Goal: Task Accomplishment & Management: Use online tool/utility

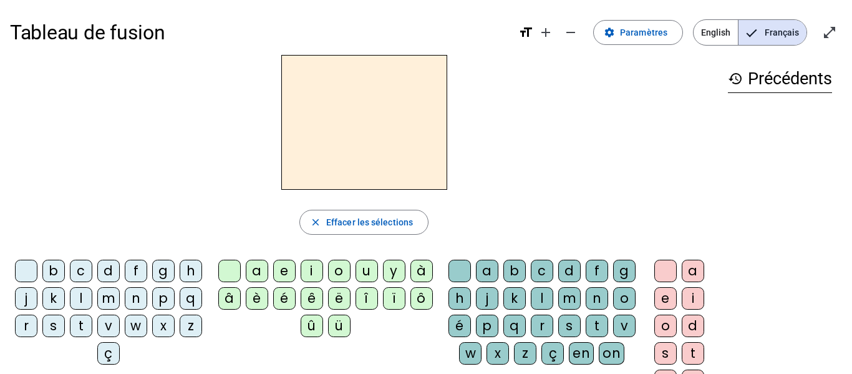
click at [147, 264] on div "f" at bounding box center [136, 270] width 22 height 22
click at [37, 323] on div "r" at bounding box center [26, 325] width 22 height 22
click at [259, 299] on div "è" at bounding box center [257, 298] width 22 height 22
click at [553, 323] on div "r" at bounding box center [542, 325] width 22 height 22
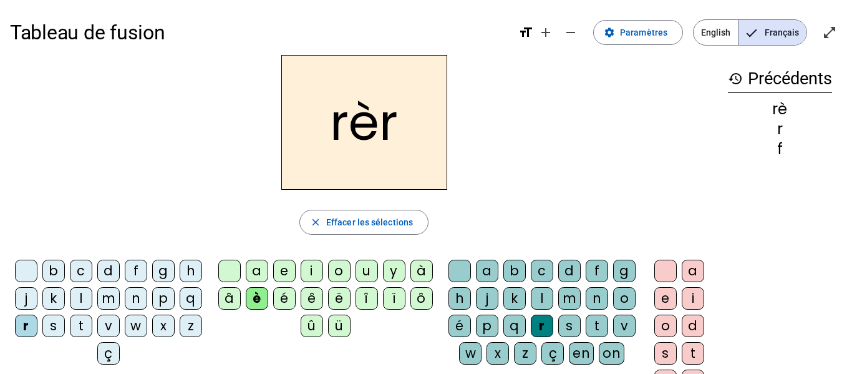
click at [660, 299] on div "e" at bounding box center [665, 298] width 22 height 22
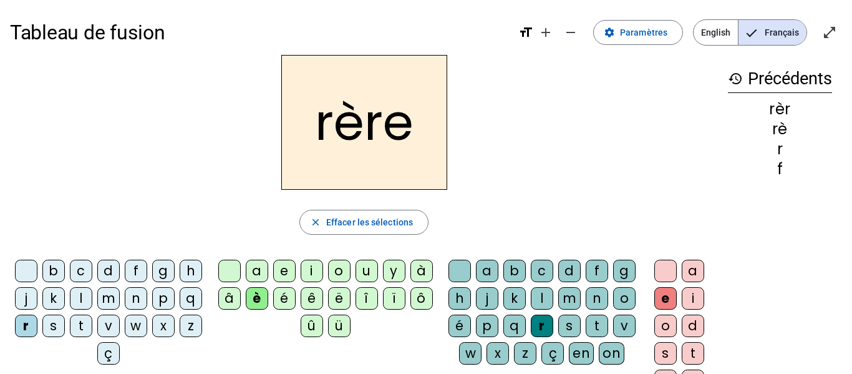
click at [147, 265] on div "f" at bounding box center [136, 270] width 22 height 22
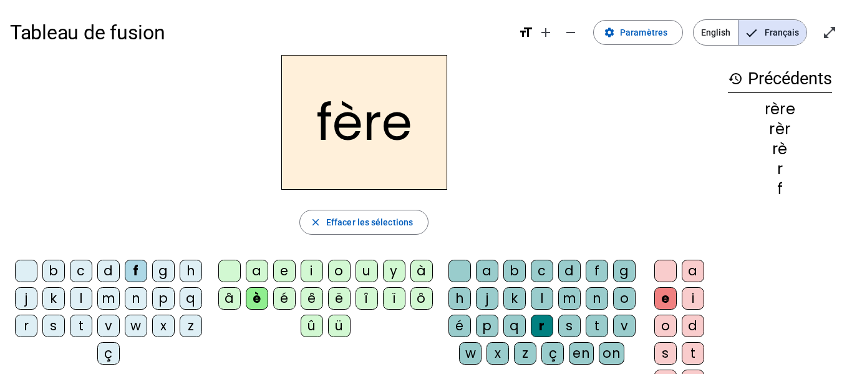
click at [37, 322] on div "r" at bounding box center [26, 325] width 22 height 22
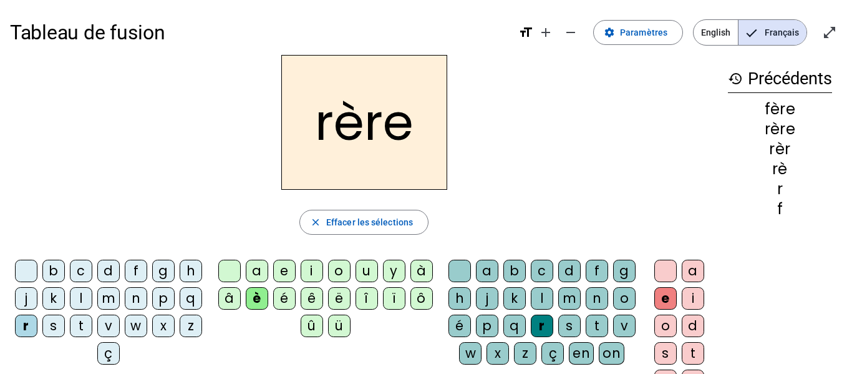
click at [147, 274] on div "f" at bounding box center [136, 270] width 22 height 22
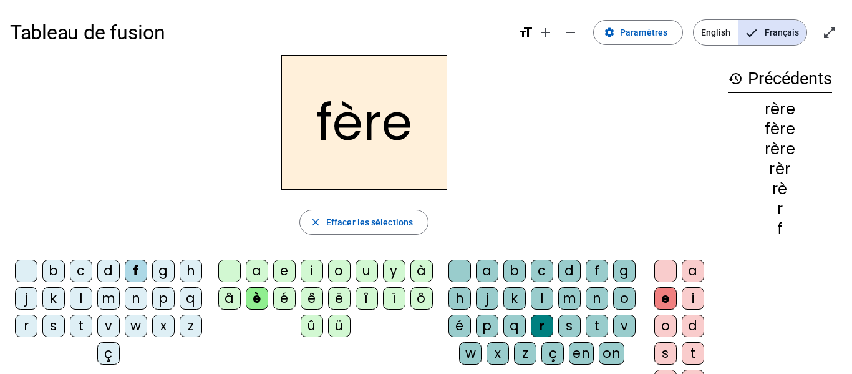
click at [37, 329] on div "r" at bounding box center [26, 325] width 22 height 22
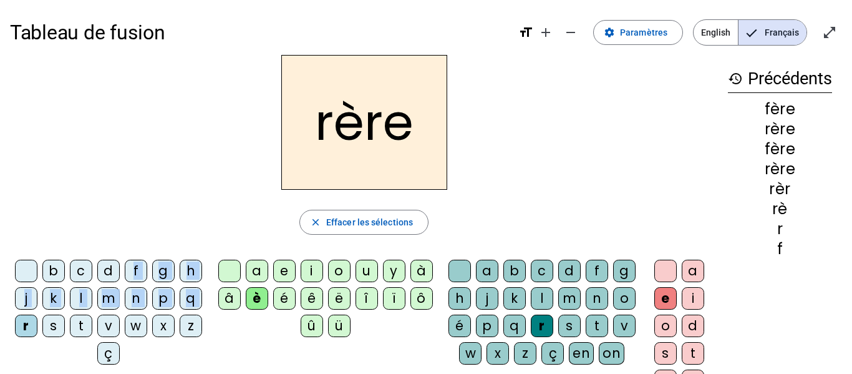
click at [145, 270] on div "f" at bounding box center [136, 270] width 22 height 22
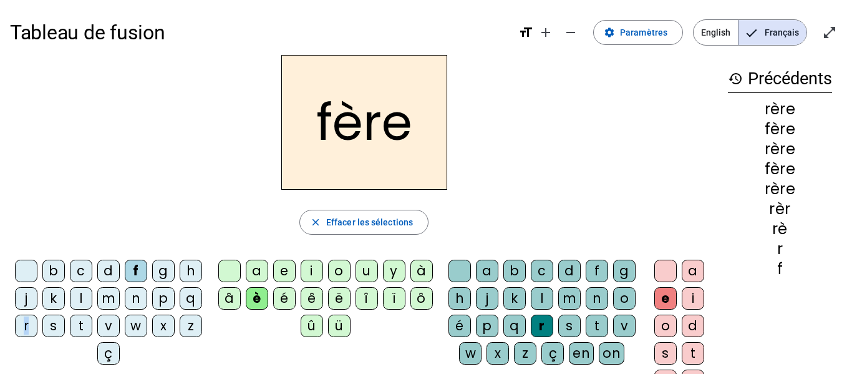
click at [37, 321] on div "r" at bounding box center [26, 325] width 22 height 22
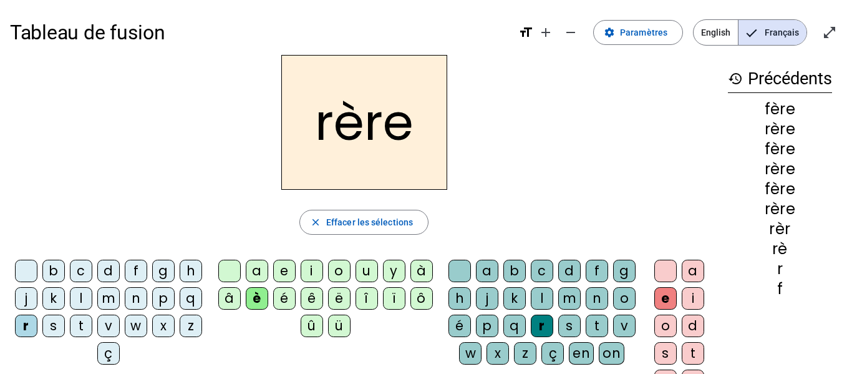
click at [152, 309] on div "p" at bounding box center [163, 298] width 22 height 22
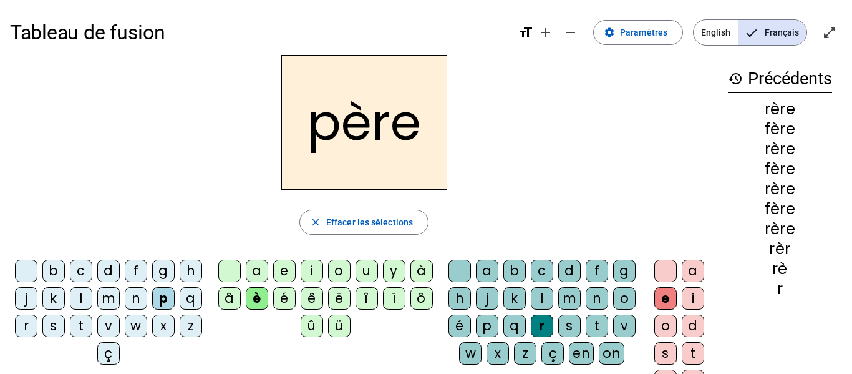
click at [120, 294] on div "m" at bounding box center [108, 298] width 22 height 22
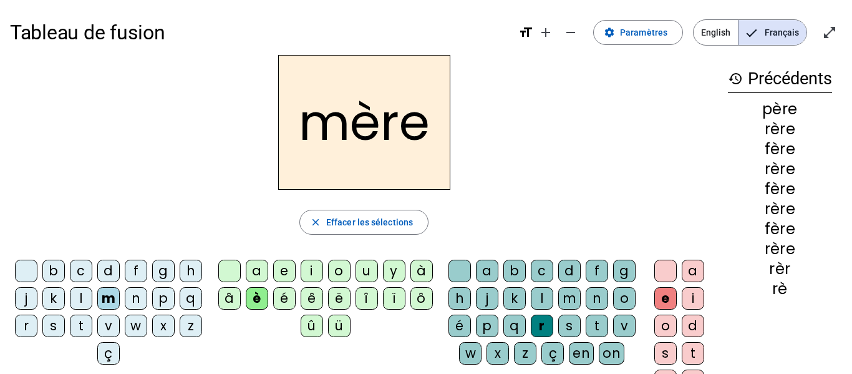
click at [173, 274] on div "g" at bounding box center [163, 270] width 22 height 22
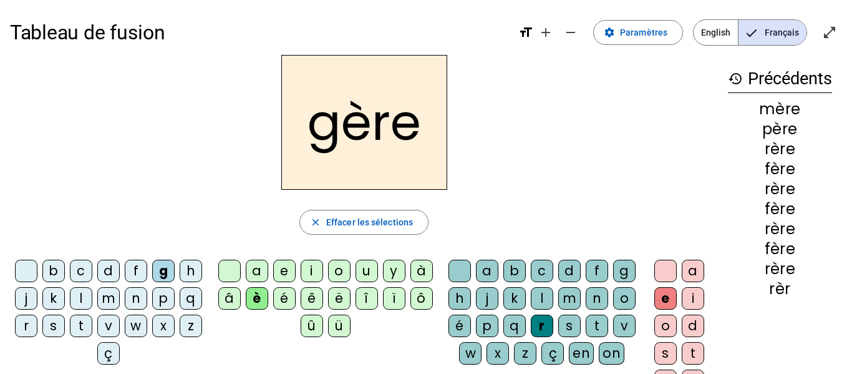
click at [253, 268] on div "a" at bounding box center [257, 270] width 22 height 22
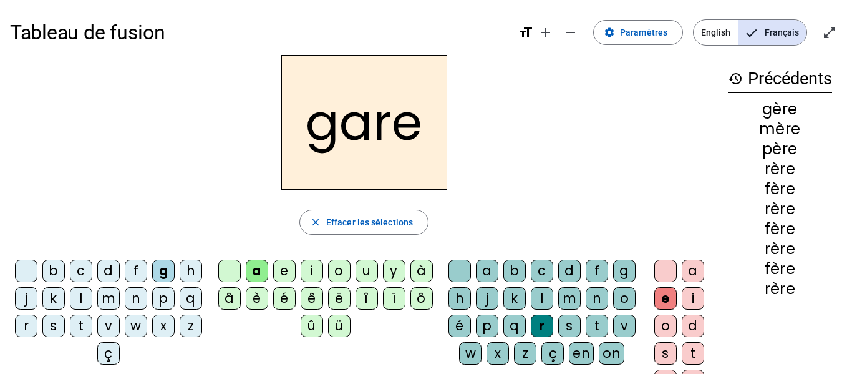
click at [613, 282] on div "g" at bounding box center [624, 270] width 22 height 22
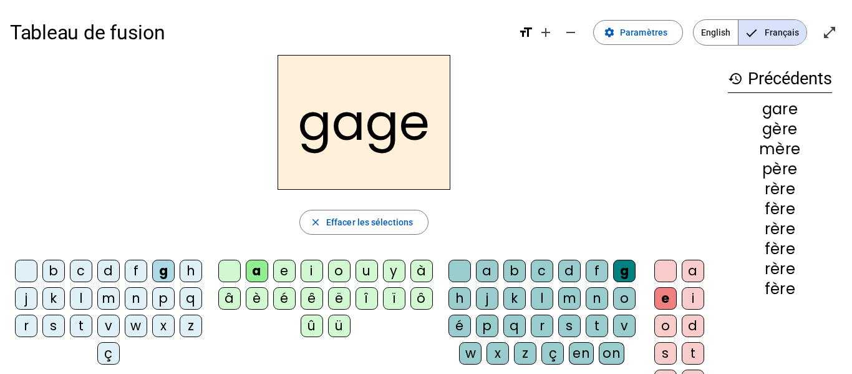
click at [65, 322] on div "s" at bounding box center [53, 325] width 22 height 22
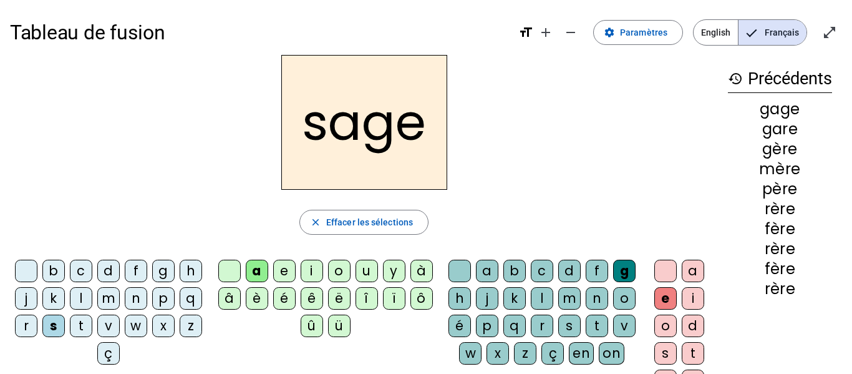
click at [173, 276] on div "g" at bounding box center [163, 270] width 22 height 22
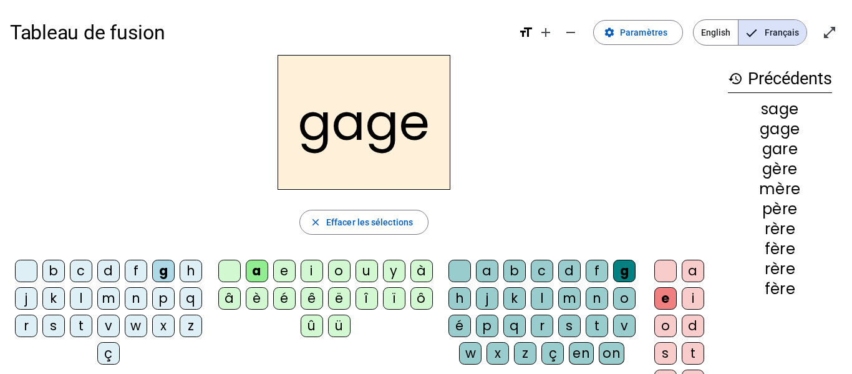
click at [65, 322] on div "s" at bounding box center [53, 325] width 22 height 22
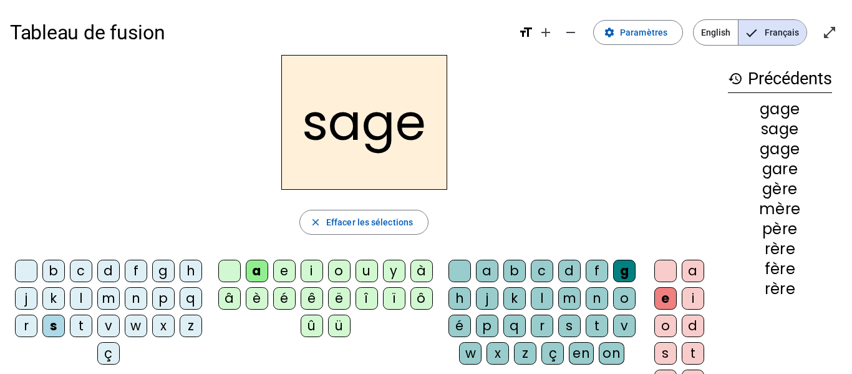
click at [152, 309] on div "p" at bounding box center [163, 298] width 22 height 22
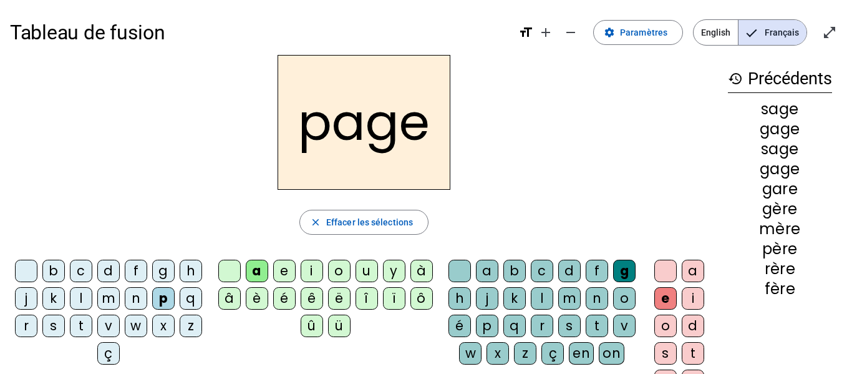
click at [311, 270] on div "i" at bounding box center [312, 270] width 22 height 22
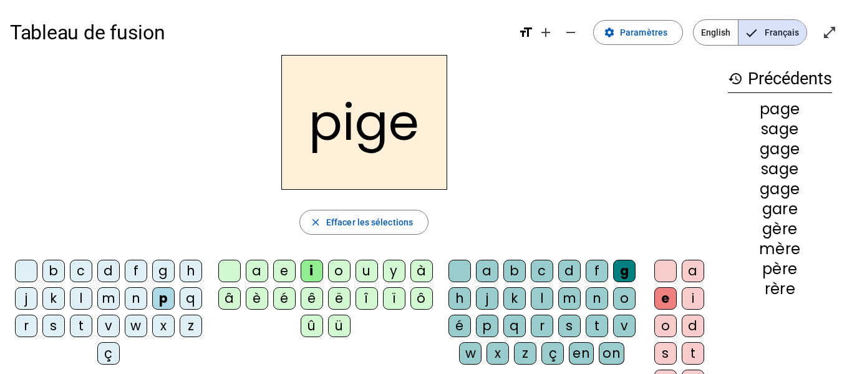
click at [147, 268] on div "f" at bounding box center [136, 270] width 22 height 22
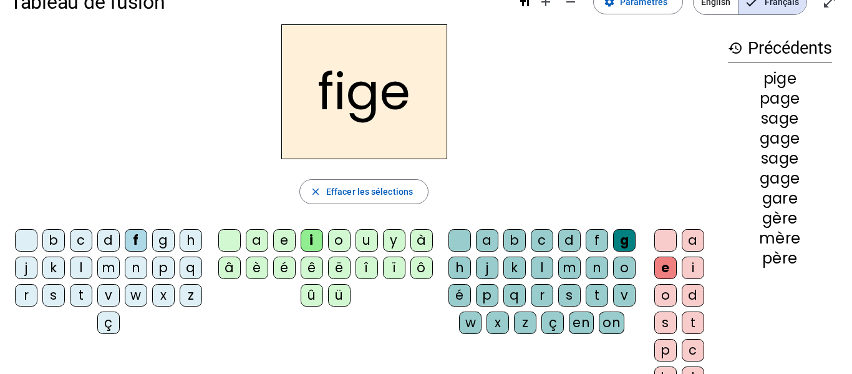
scroll to position [37, 0]
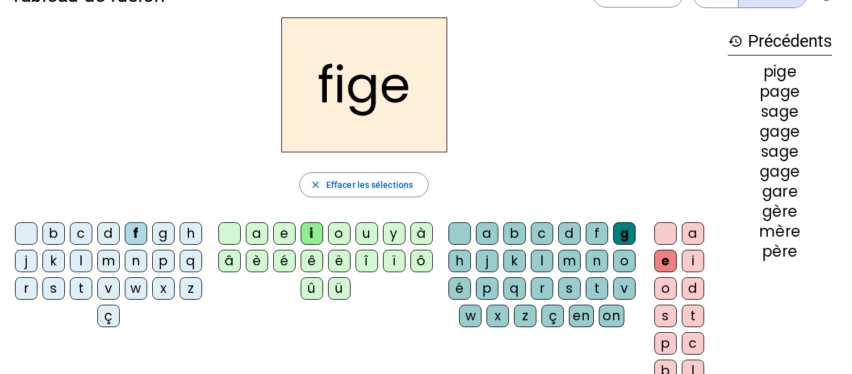
click at [509, 319] on div "x" at bounding box center [497, 315] width 22 height 22
